Goal: Information Seeking & Learning: Learn about a topic

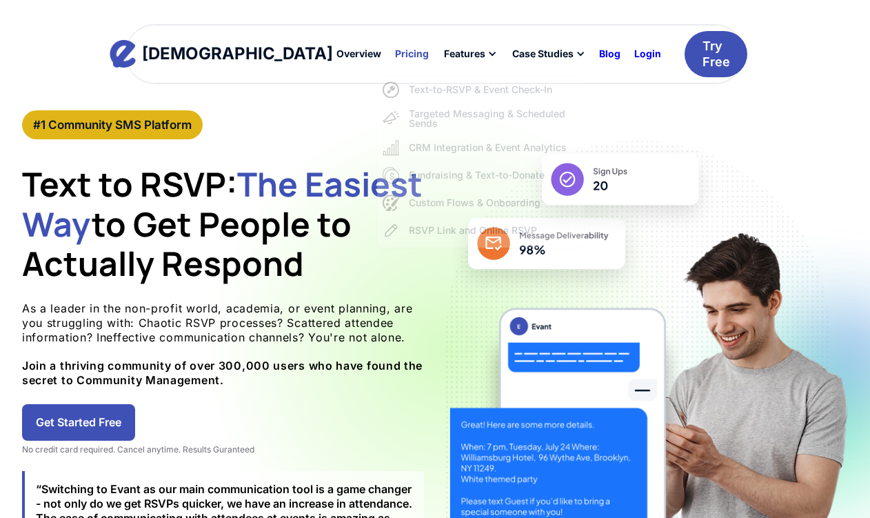
click at [395, 50] on div "Pricing" at bounding box center [412, 54] width 34 height 10
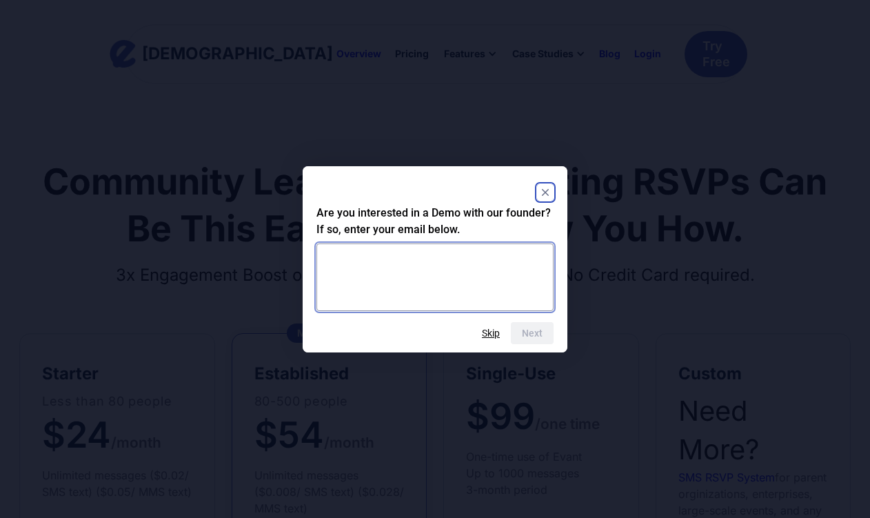
click at [486, 269] on textarea at bounding box center [434, 277] width 237 height 68
click at [490, 332] on button "Skip" at bounding box center [491, 332] width 18 height 11
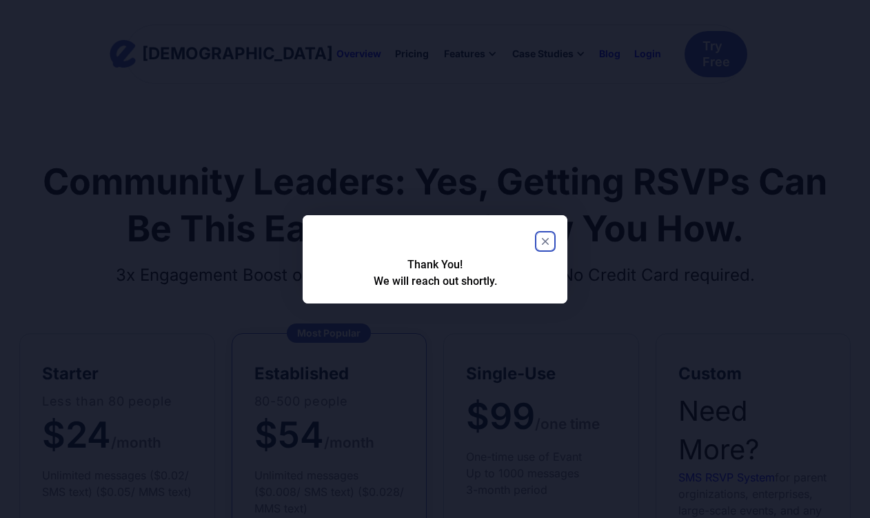
click at [538, 241] on rect "Close" at bounding box center [545, 241] width 17 height 17
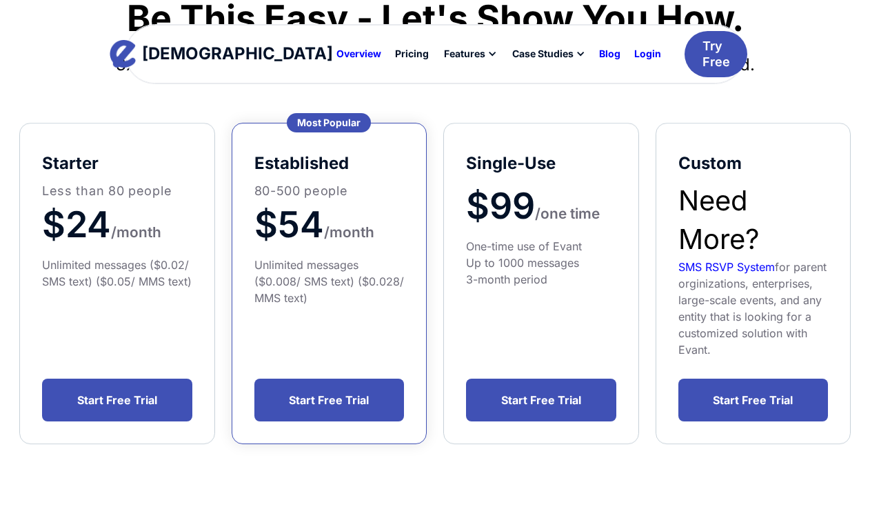
scroll to position [214, 0]
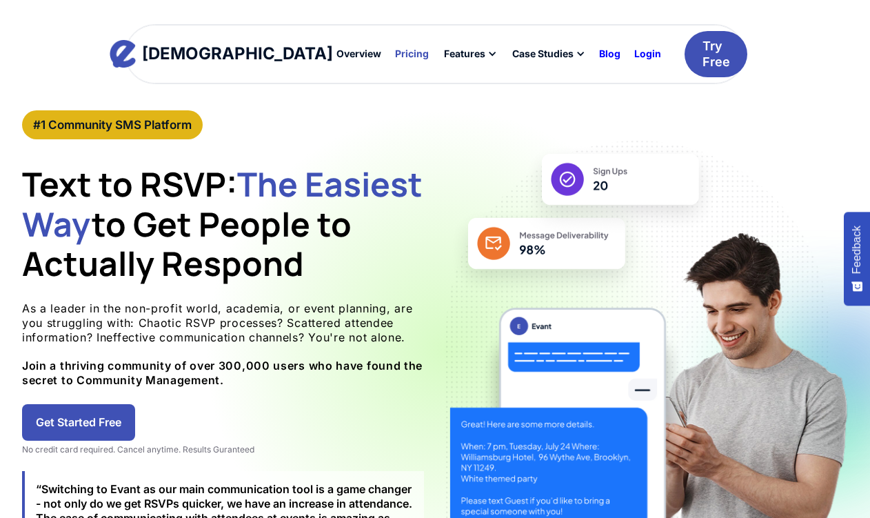
click at [395, 58] on div "Pricing" at bounding box center [412, 54] width 34 height 10
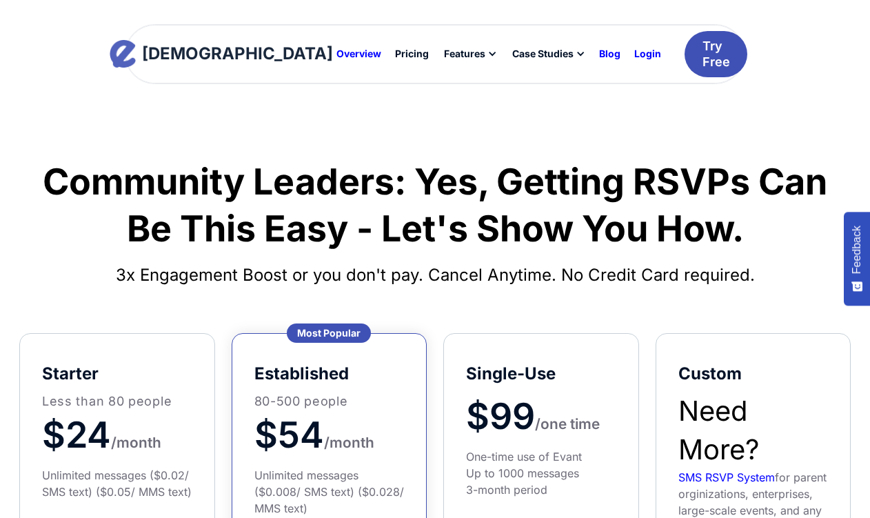
click at [216, 52] on div "[DEMOGRAPHIC_DATA]" at bounding box center [237, 54] width 191 height 17
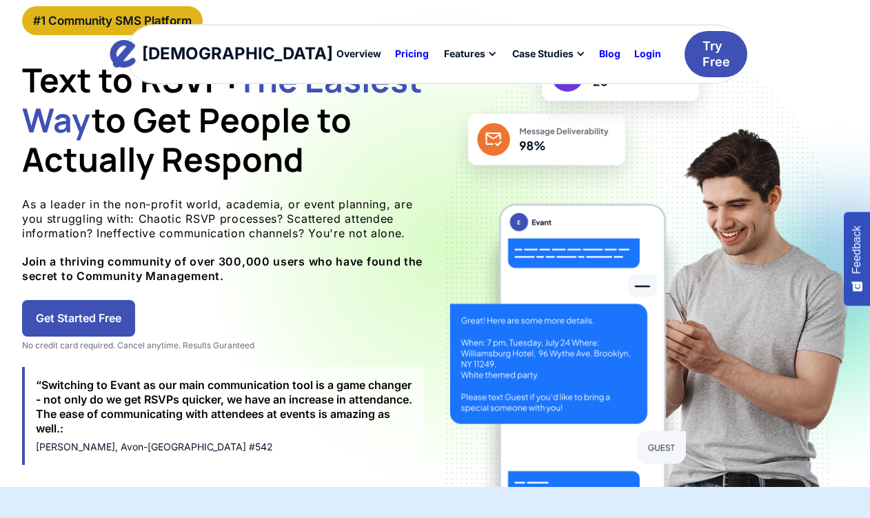
scroll to position [110, 0]
